Goal: Information Seeking & Learning: Learn about a topic

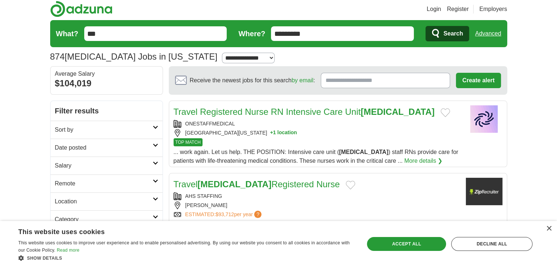
scroll to position [4, 0]
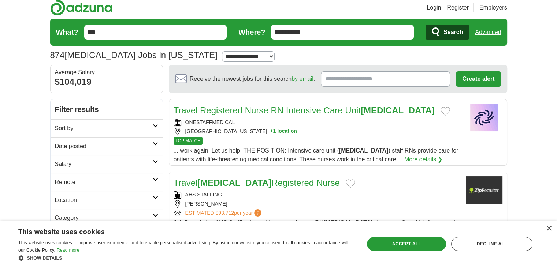
click at [291, 109] on link "Travel Registered Nurse RN Intensive Care Unit ICU" at bounding box center [304, 110] width 261 height 10
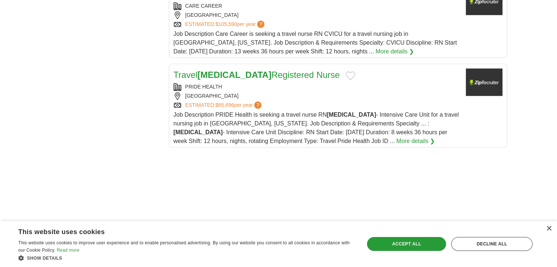
scroll to position [854, 0]
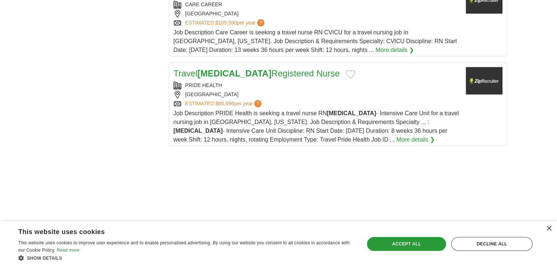
click at [235, 68] on link "Travel ICU Registered Nurse" at bounding box center [257, 73] width 166 height 10
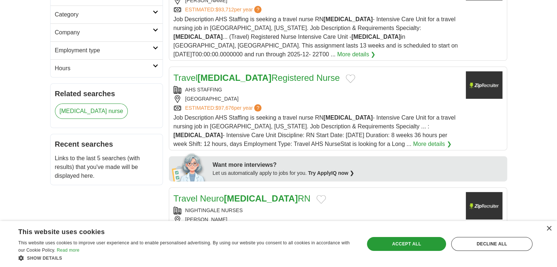
scroll to position [209, 0]
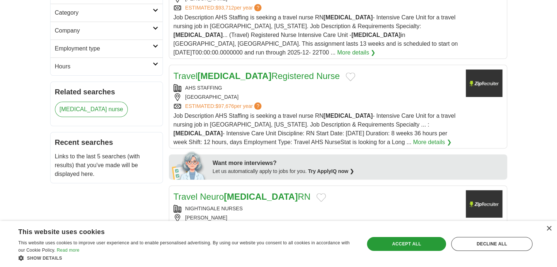
drag, startPoint x: 549, startPoint y: 64, endPoint x: 549, endPoint y: 71, distance: 6.2
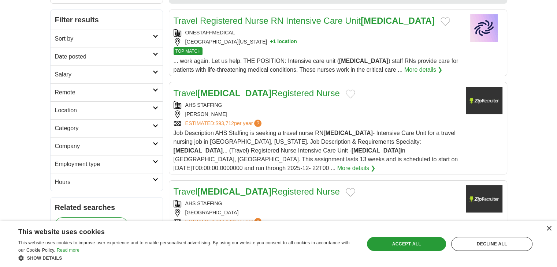
scroll to position [0, 0]
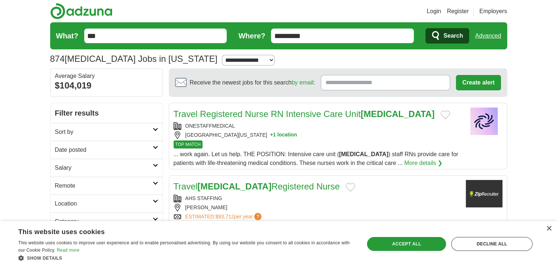
click at [155, 201] on icon at bounding box center [155, 202] width 5 height 4
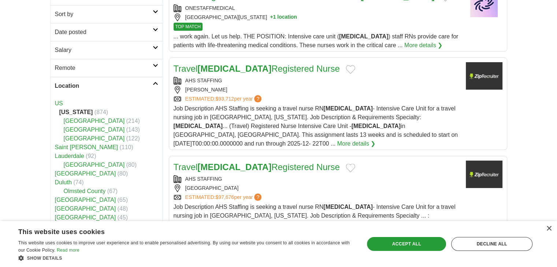
scroll to position [125, 0]
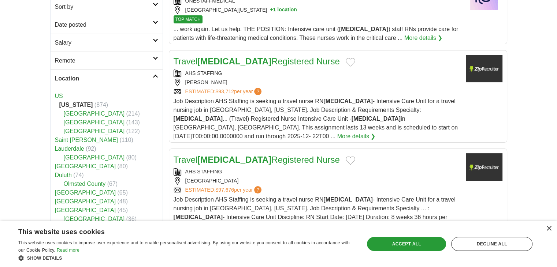
click at [82, 115] on link "[GEOGRAPHIC_DATA]" at bounding box center [94, 114] width 61 height 6
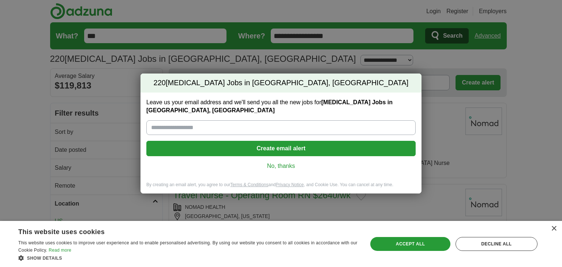
click at [280, 164] on link "No, thanks" at bounding box center [281, 166] width 258 height 8
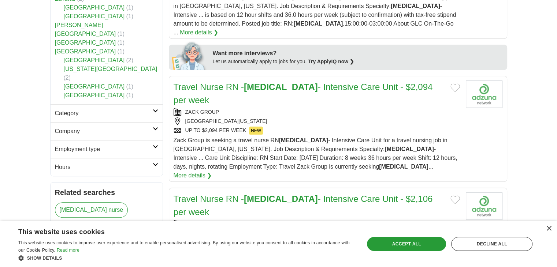
scroll to position [327, 0]
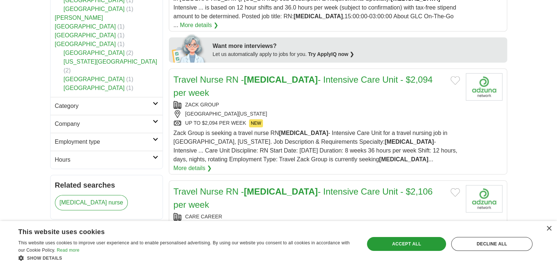
click at [368, 75] on link "Travel Nurse RN - [MEDICAL_DATA] - Intensive Care Unit - $2,094 per week" at bounding box center [303, 86] width 259 height 23
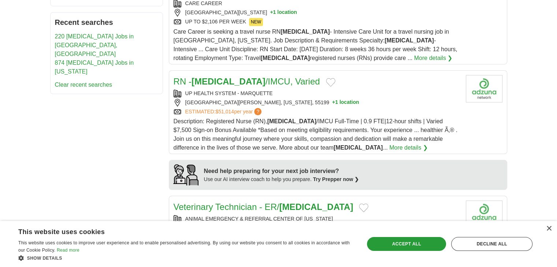
scroll to position [572, 0]
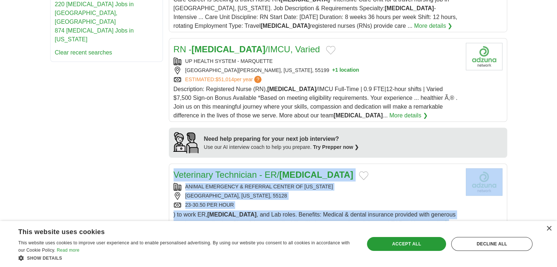
drag, startPoint x: 555, startPoint y: 148, endPoint x: 554, endPoint y: 199, distance: 50.6
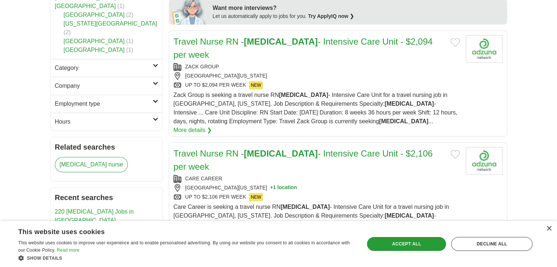
scroll to position [0, 0]
